Goal: Task Accomplishment & Management: Use online tool/utility

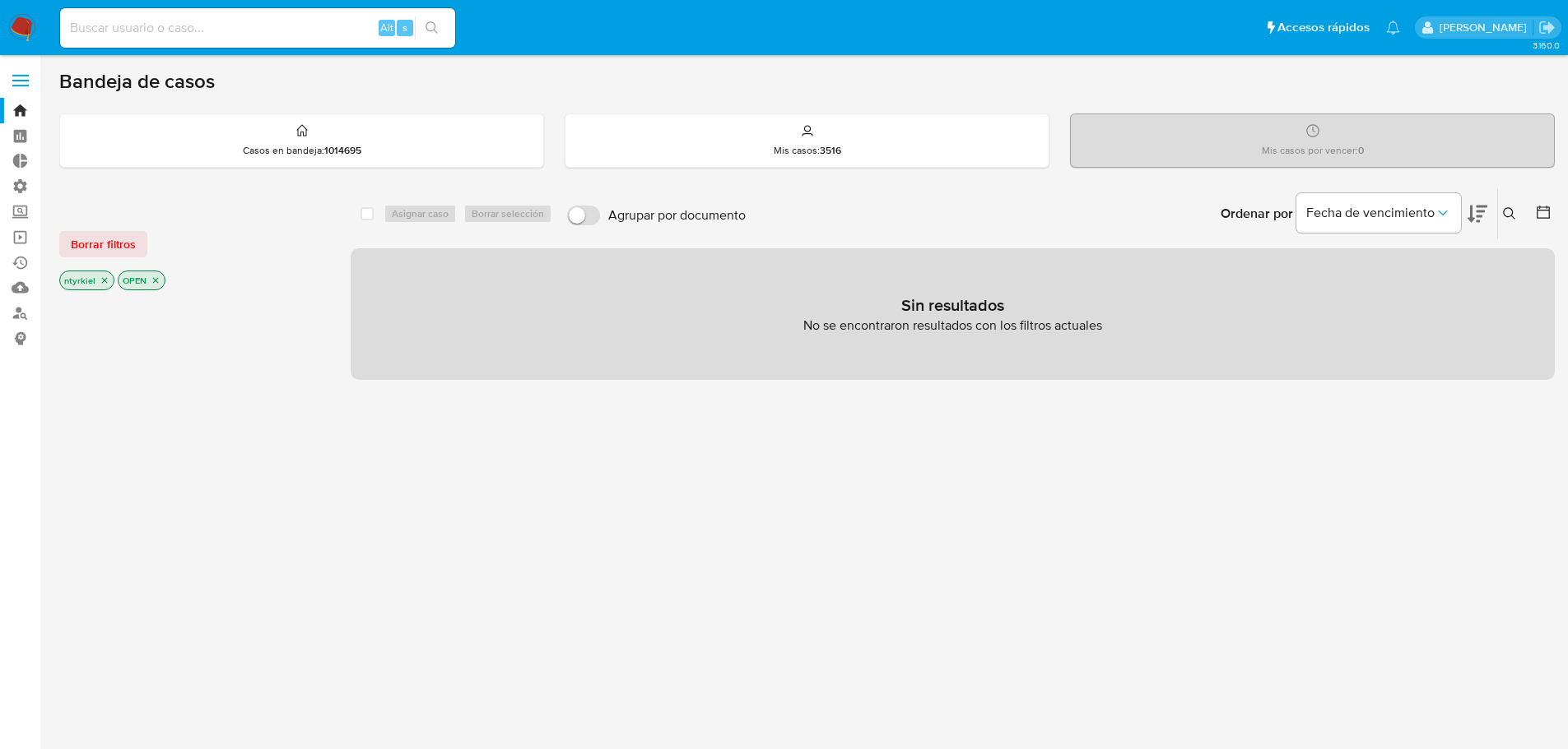
click at [22, 79] on span at bounding box center [20, 80] width 17 height 3
click at [0, 0] on input "checkbox" at bounding box center [0, 0] width 0 height 0
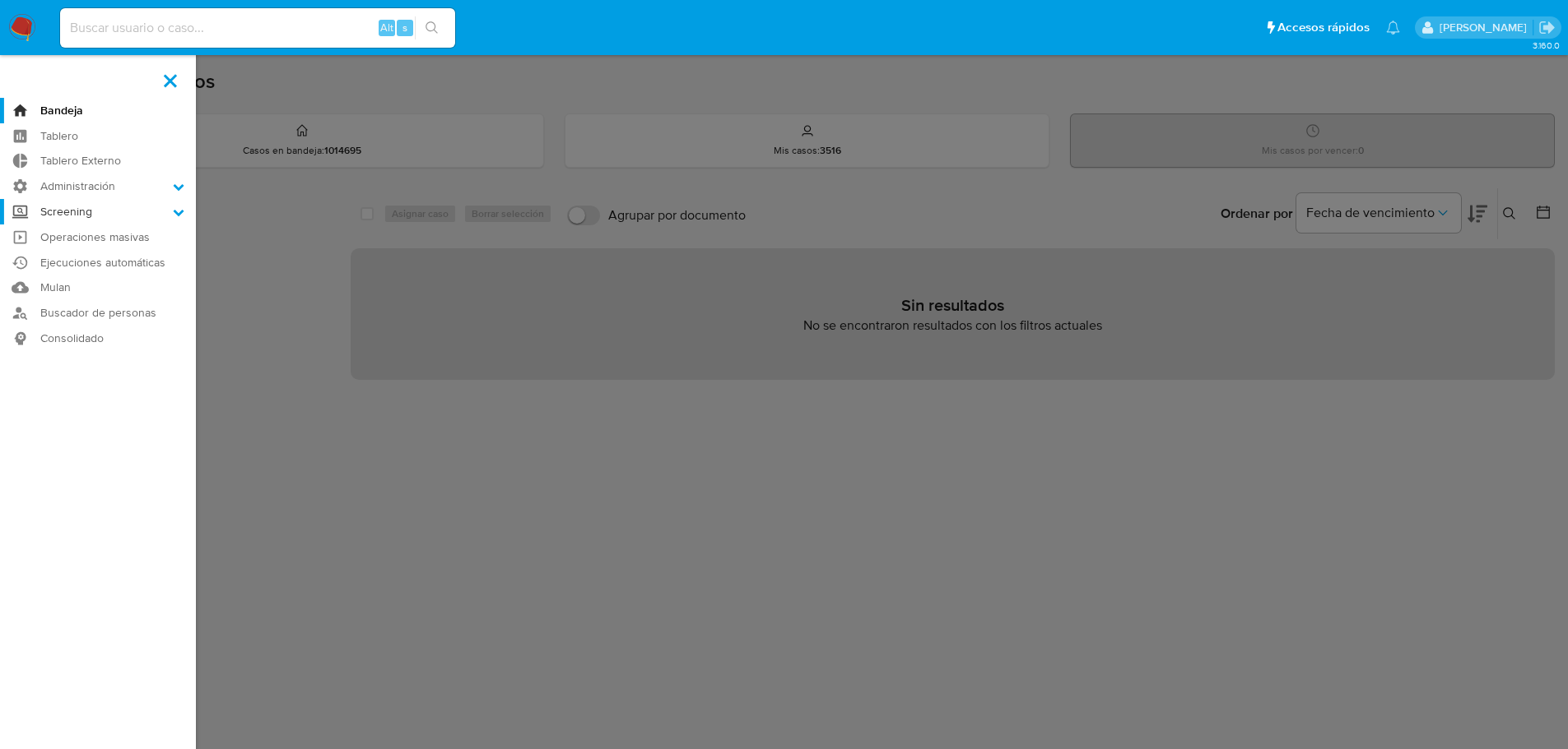
click at [83, 208] on label "Screening" at bounding box center [98, 212] width 196 height 26
click at [0, 0] on input "Screening" at bounding box center [0, 0] width 0 height 0
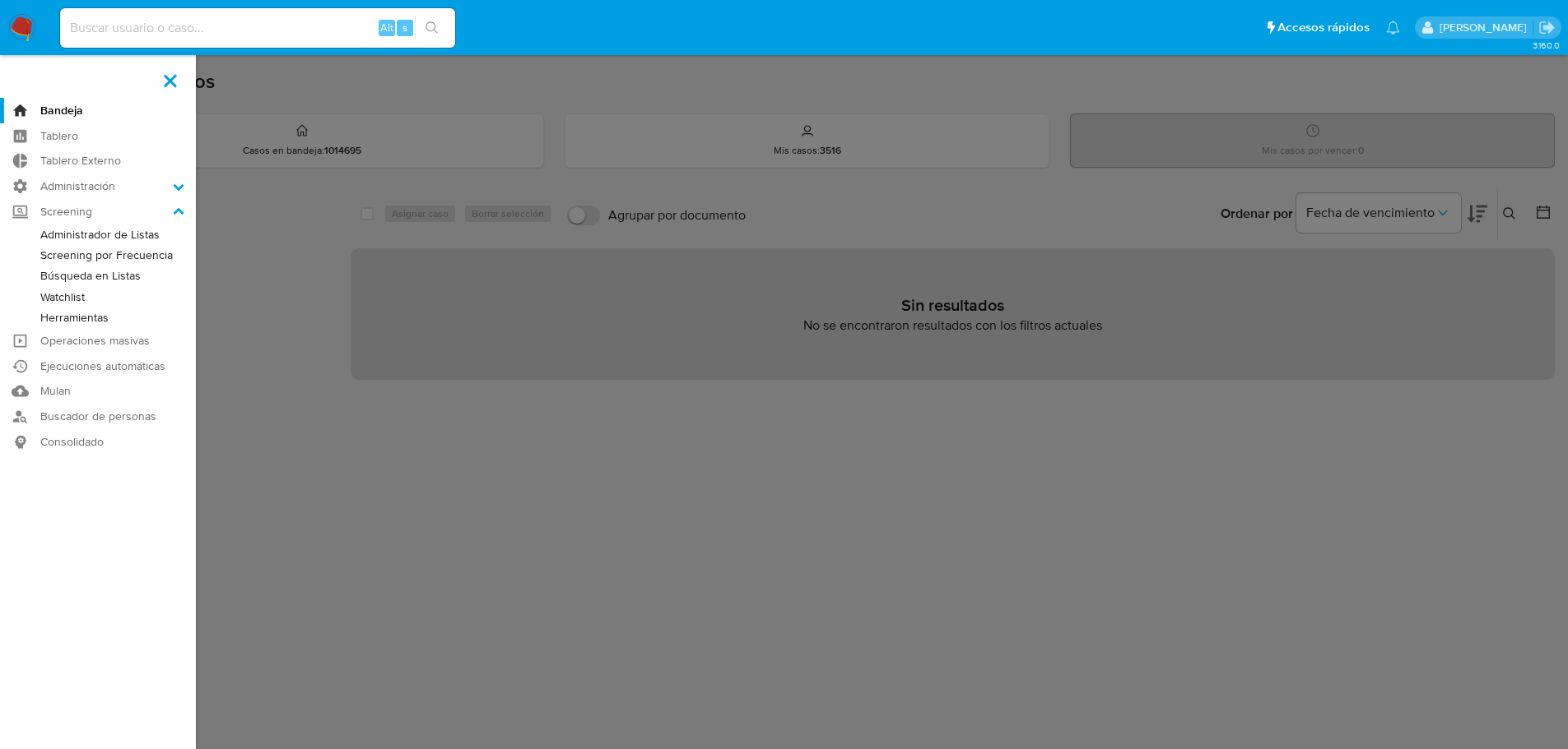
click at [102, 272] on link "Búsqueda en Listas" at bounding box center [98, 276] width 196 height 20
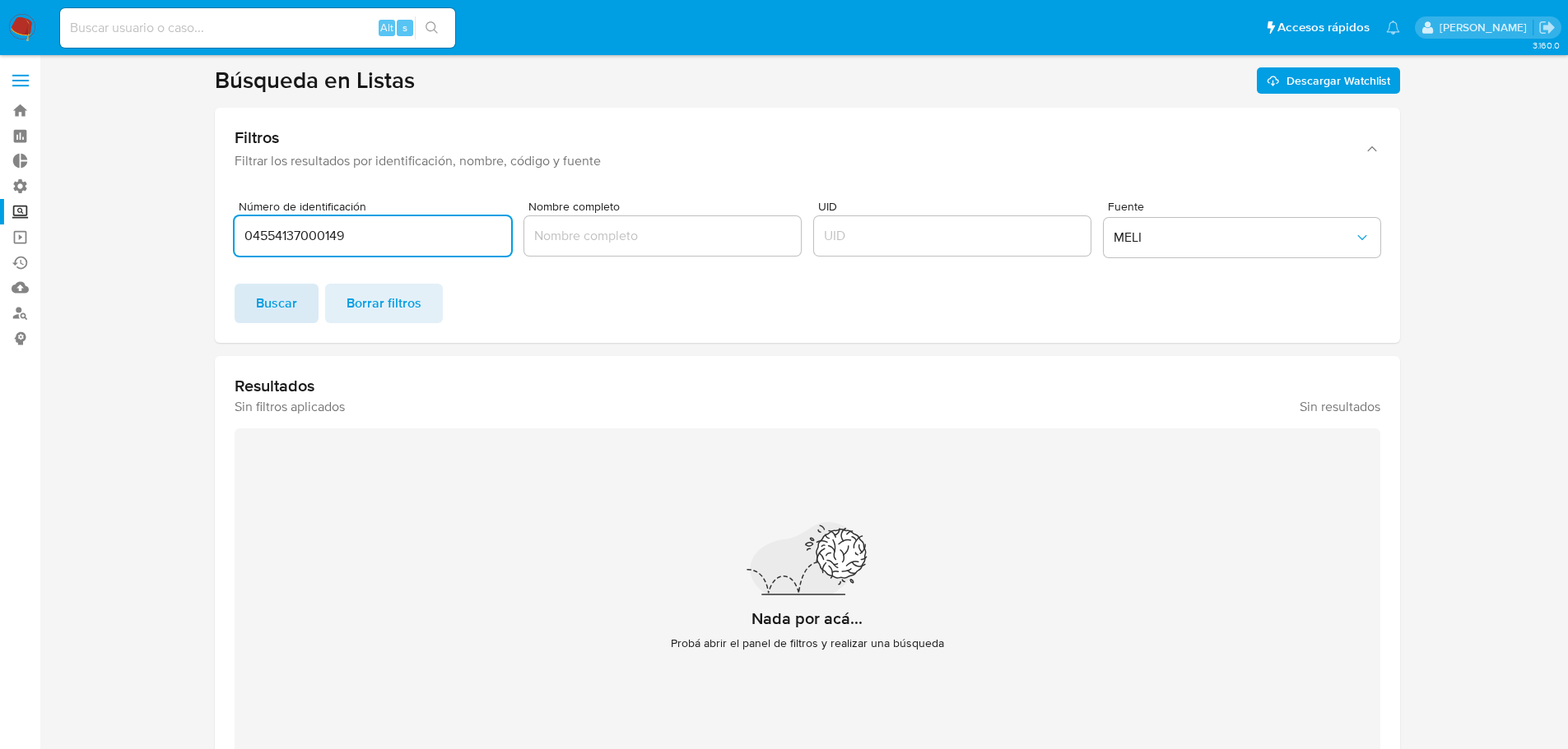
type input "04554137000149"
click at [262, 312] on span "Buscar" at bounding box center [276, 303] width 42 height 36
